Goal: Complete application form

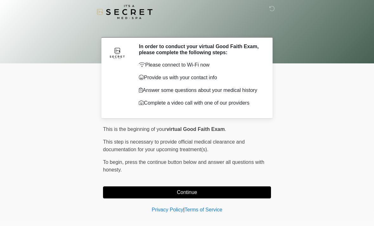
click at [257, 189] on button "Continue" at bounding box center [187, 192] width 168 height 12
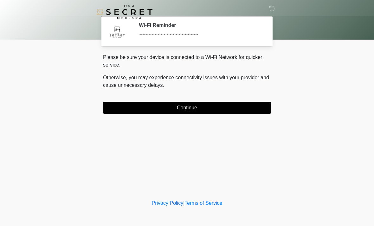
click at [251, 110] on button "Continue" at bounding box center [187, 108] width 168 height 12
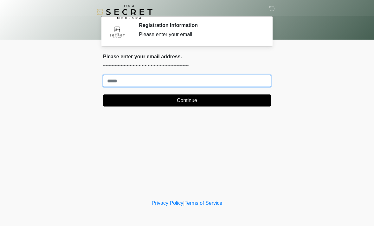
click at [260, 81] on input "Where should we email your treatment plan?" at bounding box center [187, 81] width 168 height 12
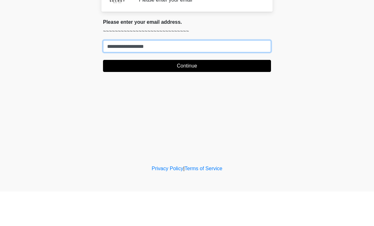
type input "**********"
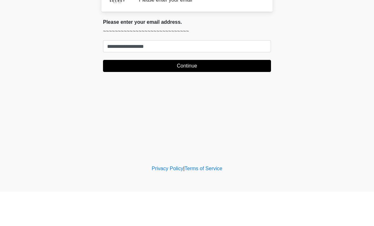
click at [209, 95] on button "Continue" at bounding box center [187, 101] width 168 height 12
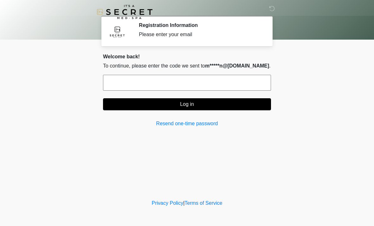
click at [132, 85] on input "text" at bounding box center [187, 83] width 168 height 16
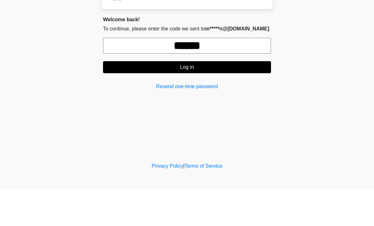
type input "******"
click at [198, 98] on button "Log in" at bounding box center [187, 104] width 168 height 12
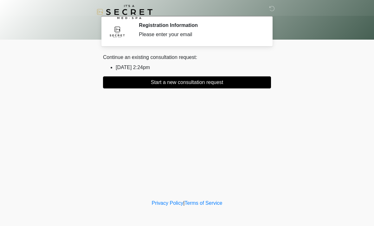
click at [232, 82] on button "Start a new consultation request" at bounding box center [187, 82] width 168 height 12
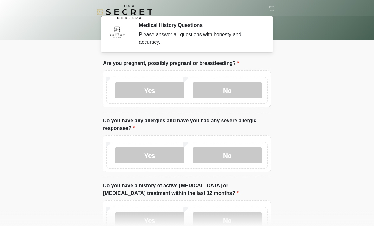
click at [228, 92] on label "No" at bounding box center [227, 90] width 69 height 16
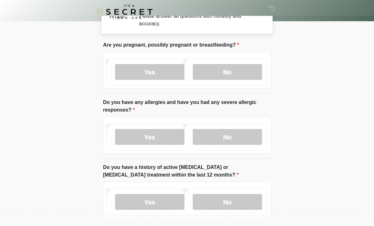
click at [235, 136] on label "No" at bounding box center [227, 137] width 69 height 16
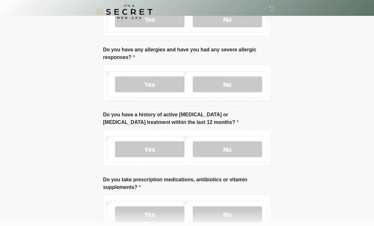
click at [232, 146] on label "No" at bounding box center [227, 150] width 69 height 16
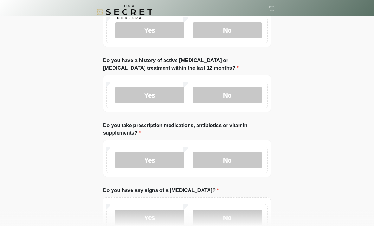
scroll to position [126, 0]
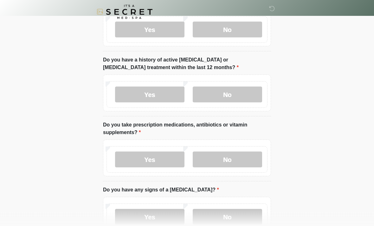
click at [151, 159] on label "Yes" at bounding box center [149, 160] width 69 height 16
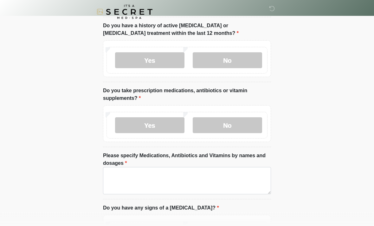
scroll to position [159, 0]
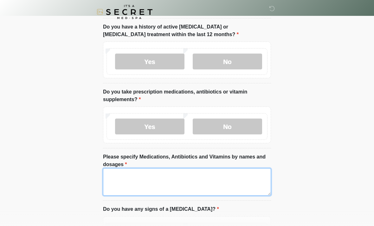
click at [120, 178] on textarea "Please specify Medications, Antibiotics and Vitamins by names and dosages" at bounding box center [187, 181] width 168 height 27
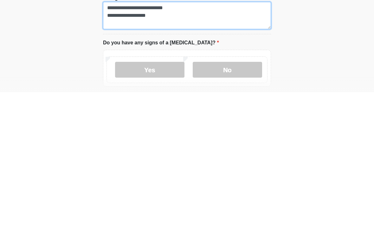
scroll to position [197, 0]
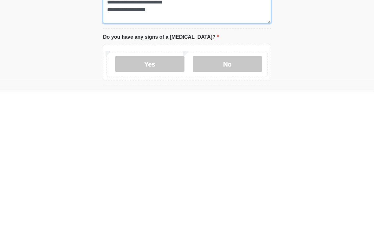
type textarea "**********"
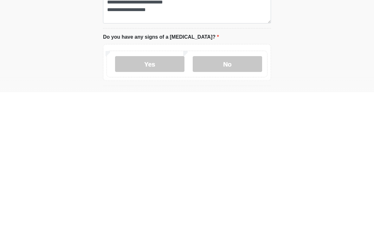
click at [230, 190] on label "No" at bounding box center [227, 198] width 69 height 16
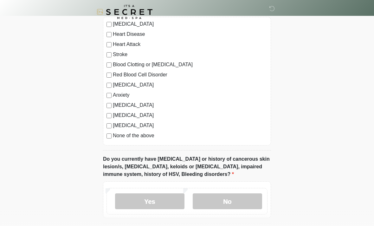
scroll to position [423, 0]
click at [225, 202] on label "No" at bounding box center [227, 201] width 69 height 16
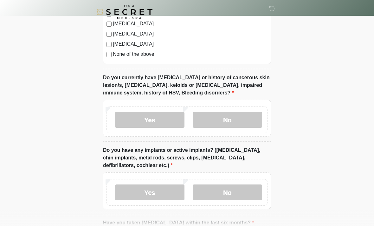
scroll to position [506, 0]
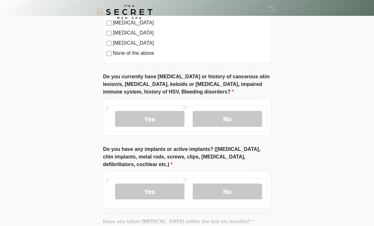
click at [228, 191] on label "No" at bounding box center [227, 192] width 69 height 16
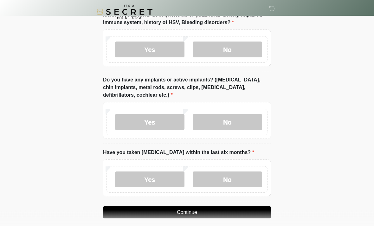
scroll to position [580, 0]
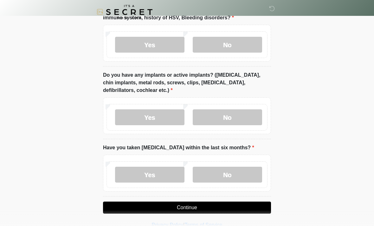
click at [233, 175] on label "No" at bounding box center [227, 175] width 69 height 16
click at [198, 208] on button "Continue" at bounding box center [187, 208] width 168 height 12
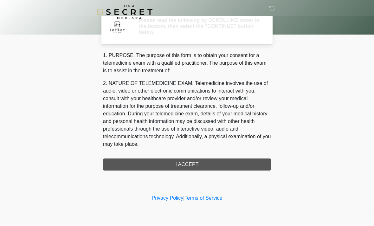
scroll to position [0, 0]
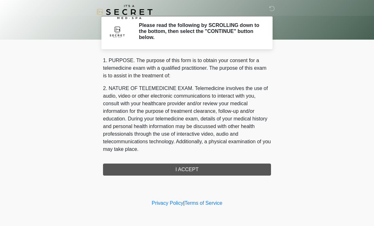
click at [208, 169] on div "1. PURPOSE. The purpose of this form is to obtain your consent for a telemedici…" at bounding box center [187, 116] width 168 height 119
click at [189, 172] on div "1. PURPOSE. The purpose of this form is to obtain your consent for a telemedici…" at bounding box center [187, 116] width 168 height 119
click at [236, 173] on div "1. PURPOSE. The purpose of this form is to obtain your consent for a telemedici…" at bounding box center [187, 116] width 168 height 119
click at [183, 170] on div "1. PURPOSE. The purpose of this form is to obtain your consent for a telemedici…" at bounding box center [187, 116] width 168 height 119
click at [189, 171] on div "1. PURPOSE. The purpose of this form is to obtain your consent for a telemedici…" at bounding box center [187, 116] width 168 height 119
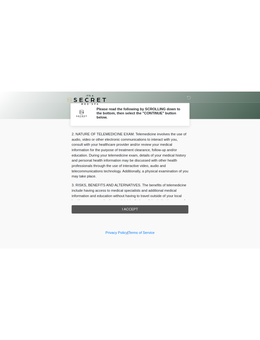
scroll to position [32, 0]
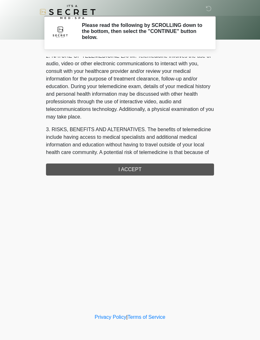
click at [165, 171] on div "1. PURPOSE. The purpose of this form is to obtain your consent for a telemedici…" at bounding box center [130, 116] width 168 height 119
click at [176, 166] on div "1. PURPOSE. The purpose of this form is to obtain your consent for a telemedici…" at bounding box center [130, 116] width 168 height 119
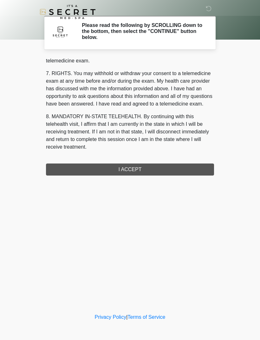
click at [150, 164] on div "1. PURPOSE. The purpose of this form is to obtain your consent for a telemedici…" at bounding box center [130, 116] width 168 height 119
click at [150, 164] on button "I ACCEPT" at bounding box center [130, 170] width 168 height 12
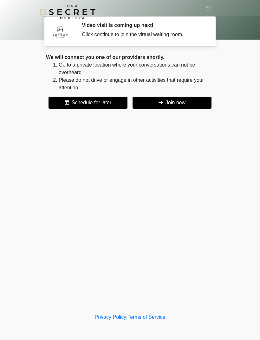
click at [166, 102] on button "Join now" at bounding box center [172, 103] width 79 height 12
